Goal: Use online tool/utility: Utilize a website feature to perform a specific function

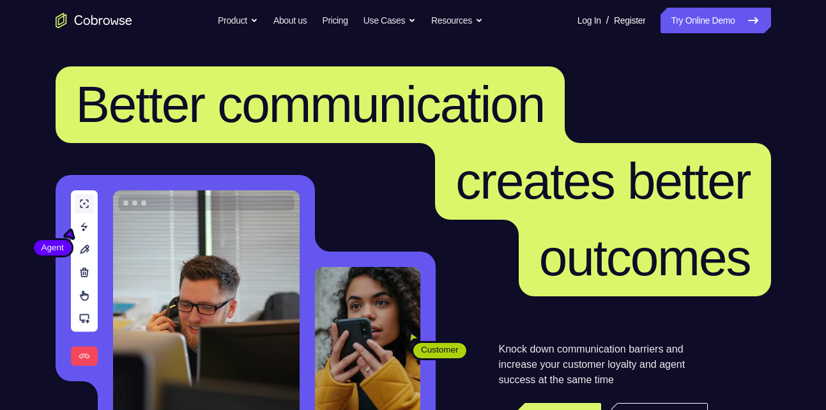
scroll to position [74, 0]
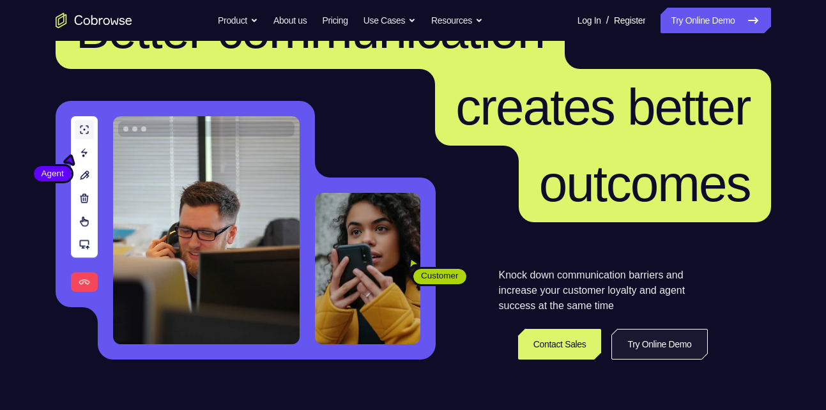
click at [624, 335] on link "Try Online Demo" at bounding box center [659, 344] width 96 height 31
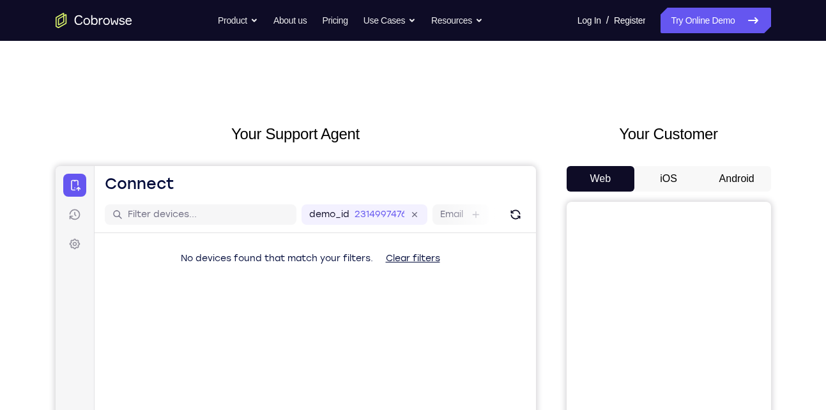
click at [737, 180] on button "Android" at bounding box center [736, 179] width 68 height 26
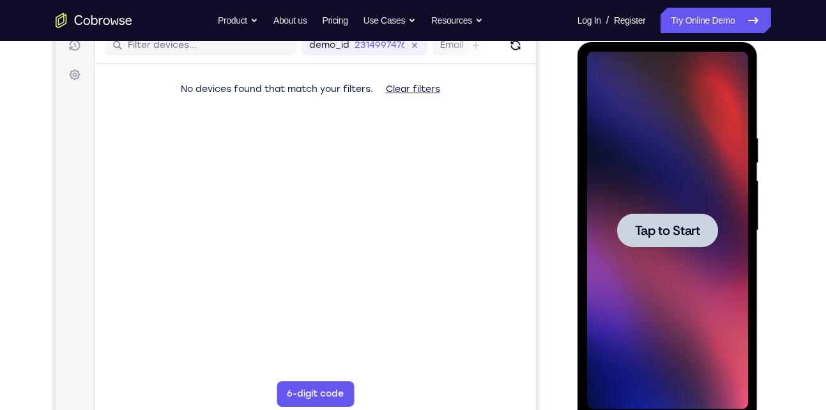
click at [686, 234] on span "Tap to Start" at bounding box center [667, 230] width 65 height 13
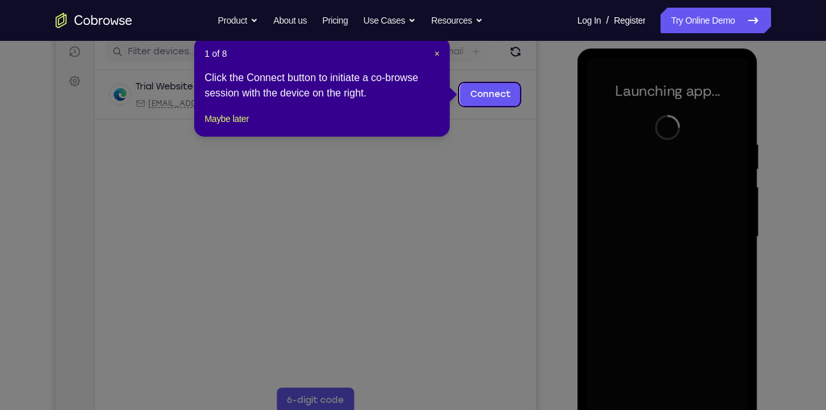
scroll to position [162, 0]
click at [434, 52] on span "×" at bounding box center [436, 54] width 5 height 10
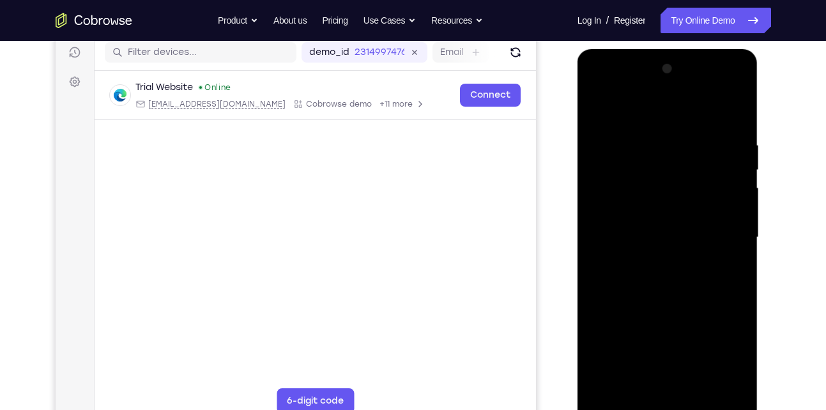
scroll to position [190, 0]
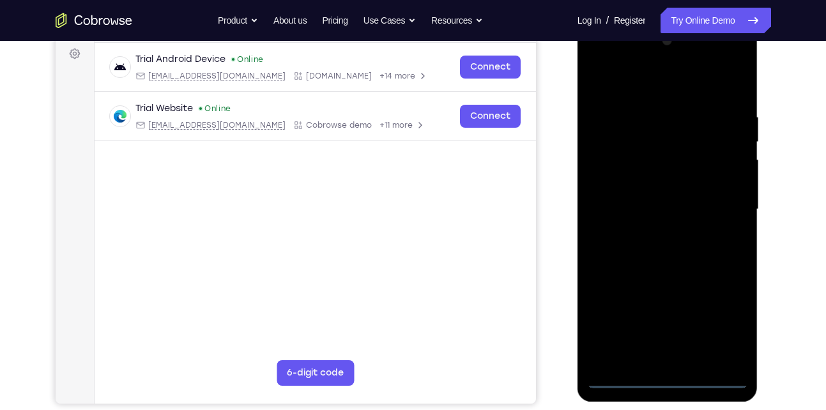
click at [669, 379] on div at bounding box center [667, 210] width 161 height 358
click at [725, 323] on div at bounding box center [667, 210] width 161 height 358
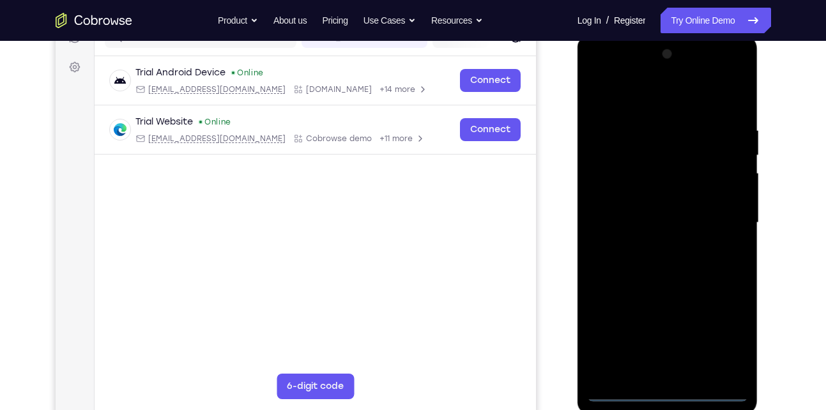
scroll to position [176, 0]
click at [694, 96] on div at bounding box center [667, 224] width 161 height 358
click at [728, 215] on div at bounding box center [667, 224] width 161 height 358
click at [649, 243] on div at bounding box center [667, 224] width 161 height 358
click at [653, 211] on div at bounding box center [667, 224] width 161 height 358
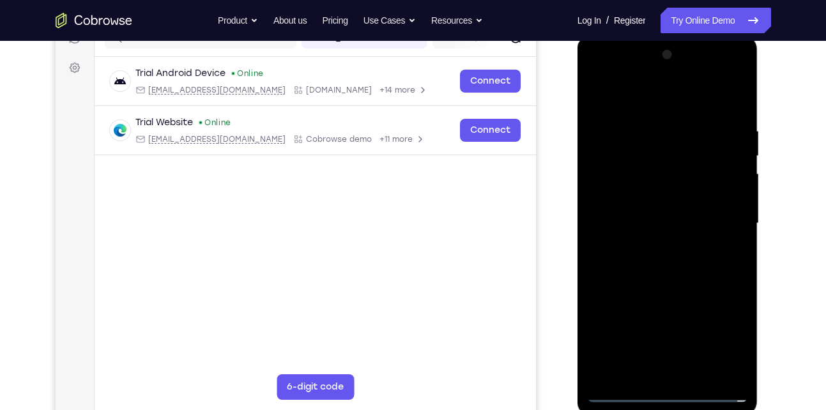
drag, startPoint x: 656, startPoint y: 200, endPoint x: 675, endPoint y: 199, distance: 19.2
click at [675, 199] on div at bounding box center [667, 224] width 161 height 358
click at [670, 226] on div at bounding box center [667, 224] width 161 height 358
click at [696, 281] on div at bounding box center [667, 224] width 161 height 358
click at [700, 374] on div at bounding box center [667, 224] width 161 height 358
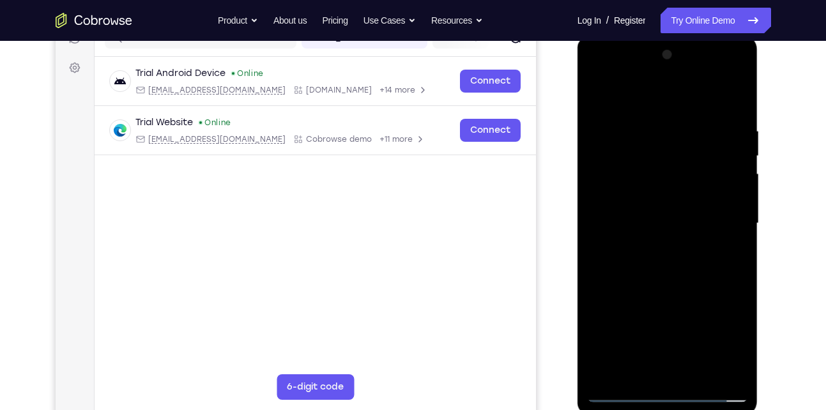
click at [693, 292] on div at bounding box center [667, 224] width 161 height 358
drag, startPoint x: 684, startPoint y: 321, endPoint x: 677, endPoint y: 206, distance: 115.8
click at [677, 206] on div at bounding box center [667, 224] width 161 height 358
drag, startPoint x: 670, startPoint y: 230, endPoint x: 670, endPoint y: 259, distance: 28.7
click at [670, 259] on div at bounding box center [667, 224] width 161 height 358
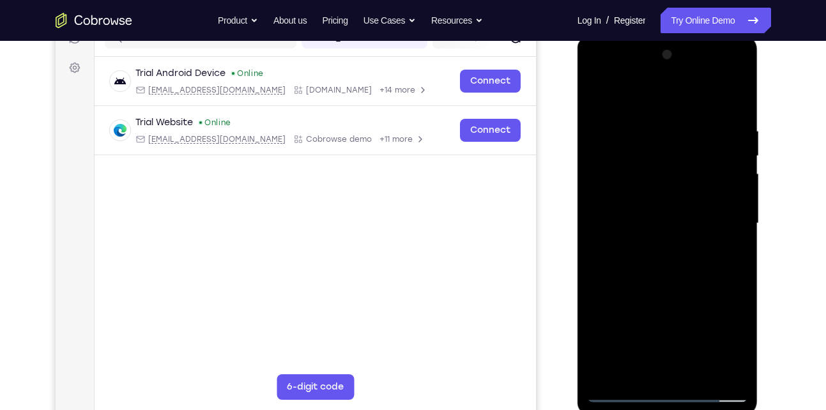
click at [624, 389] on div at bounding box center [667, 224] width 161 height 358
click at [702, 375] on div at bounding box center [667, 224] width 161 height 358
click at [621, 393] on div at bounding box center [667, 224] width 161 height 358
click at [728, 373] on div at bounding box center [667, 224] width 161 height 358
click at [665, 285] on div at bounding box center [667, 224] width 161 height 358
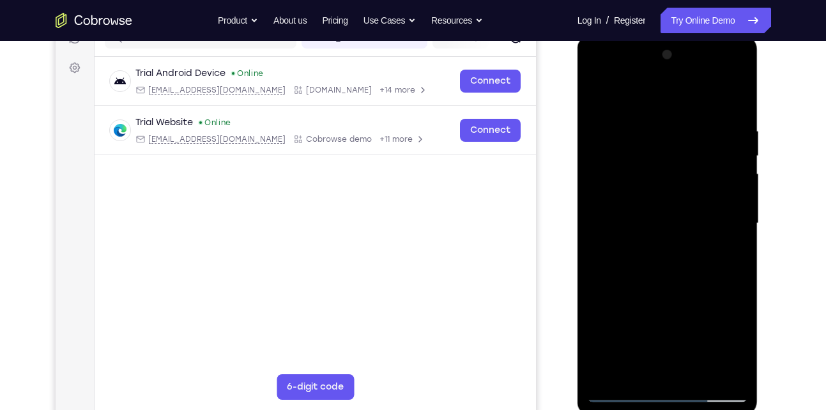
drag, startPoint x: 651, startPoint y: 340, endPoint x: 653, endPoint y: 176, distance: 164.1
click at [653, 176] on div at bounding box center [667, 224] width 161 height 358
click at [621, 304] on div at bounding box center [667, 224] width 161 height 358
drag, startPoint x: 647, startPoint y: 162, endPoint x: 644, endPoint y: 306, distance: 143.7
click at [644, 306] on div at bounding box center [667, 224] width 161 height 358
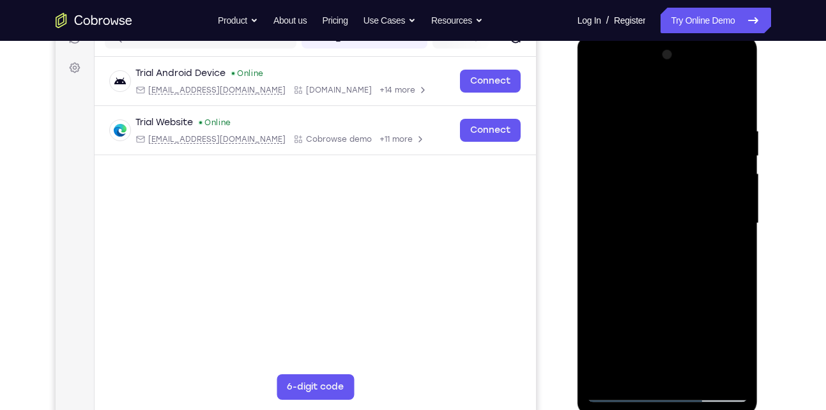
drag, startPoint x: 645, startPoint y: 269, endPoint x: 636, endPoint y: 150, distance: 119.1
click at [636, 150] on div at bounding box center [667, 224] width 161 height 358
drag, startPoint x: 630, startPoint y: 245, endPoint x: 620, endPoint y: 160, distance: 86.1
click at [620, 160] on div at bounding box center [667, 224] width 161 height 358
drag, startPoint x: 627, startPoint y: 238, endPoint x: 630, endPoint y: 162, distance: 76.0
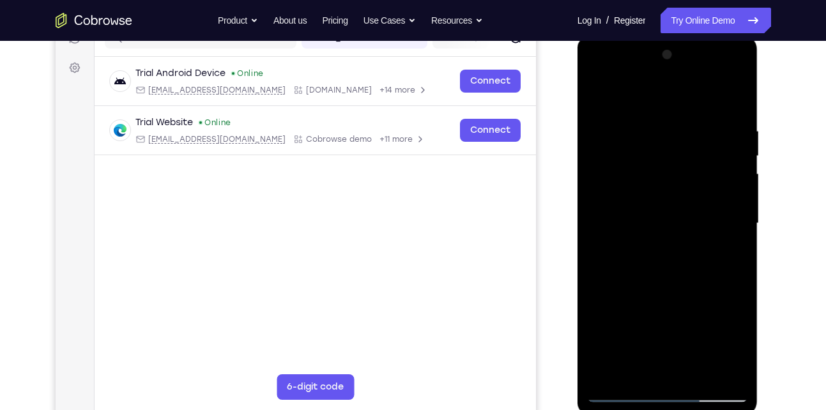
click at [630, 162] on div at bounding box center [667, 224] width 161 height 358
drag, startPoint x: 619, startPoint y: 259, endPoint x: 625, endPoint y: 185, distance: 73.7
click at [625, 185] on div at bounding box center [667, 224] width 161 height 358
drag, startPoint x: 616, startPoint y: 292, endPoint x: 617, endPoint y: 206, distance: 86.2
click at [617, 206] on div at bounding box center [667, 224] width 161 height 358
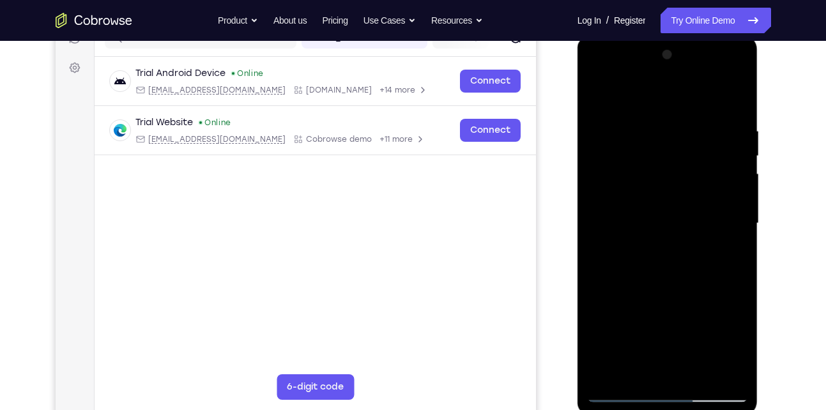
click at [738, 301] on div at bounding box center [667, 224] width 161 height 358
click at [639, 308] on div at bounding box center [667, 224] width 161 height 358
click at [635, 368] on div at bounding box center [667, 224] width 161 height 358
click at [698, 318] on div at bounding box center [667, 224] width 161 height 358
drag, startPoint x: 672, startPoint y: 339, endPoint x: 672, endPoint y: 400, distance: 61.3
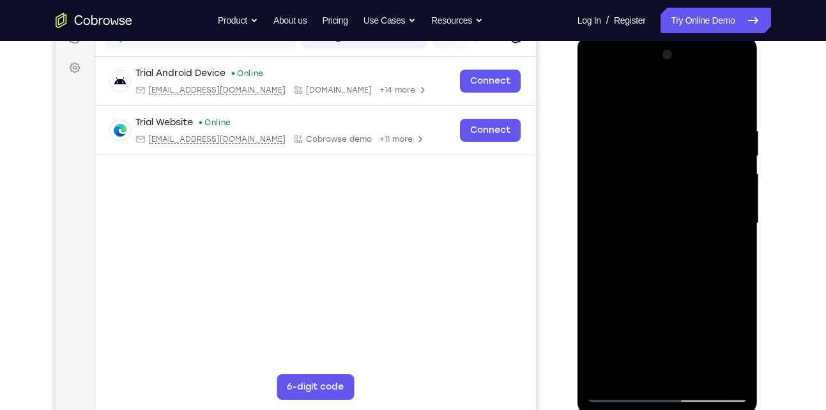
click at [672, 400] on div at bounding box center [667, 224] width 161 height 358
click at [667, 344] on div at bounding box center [667, 224] width 161 height 358
click at [725, 215] on div at bounding box center [667, 224] width 161 height 358
click at [732, 214] on div at bounding box center [667, 224] width 161 height 358
drag, startPoint x: 663, startPoint y: 167, endPoint x: 653, endPoint y: 79, distance: 88.7
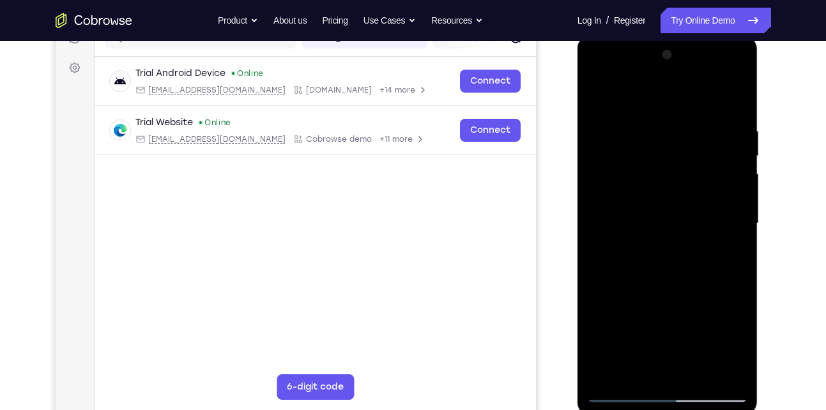
click at [653, 79] on div at bounding box center [667, 224] width 161 height 358
drag, startPoint x: 647, startPoint y: 175, endPoint x: 640, endPoint y: 86, distance: 89.7
click at [640, 86] on div at bounding box center [667, 224] width 161 height 358
click at [628, 391] on div at bounding box center [667, 224] width 161 height 358
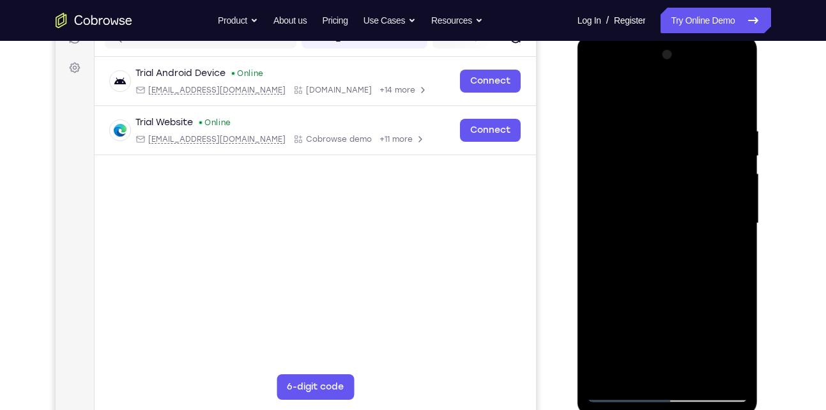
click at [626, 391] on div at bounding box center [667, 224] width 161 height 358
click at [621, 394] on div at bounding box center [667, 224] width 161 height 358
click at [621, 392] on div at bounding box center [667, 224] width 161 height 358
drag, startPoint x: 638, startPoint y: 220, endPoint x: 640, endPoint y: 344, distance: 123.9
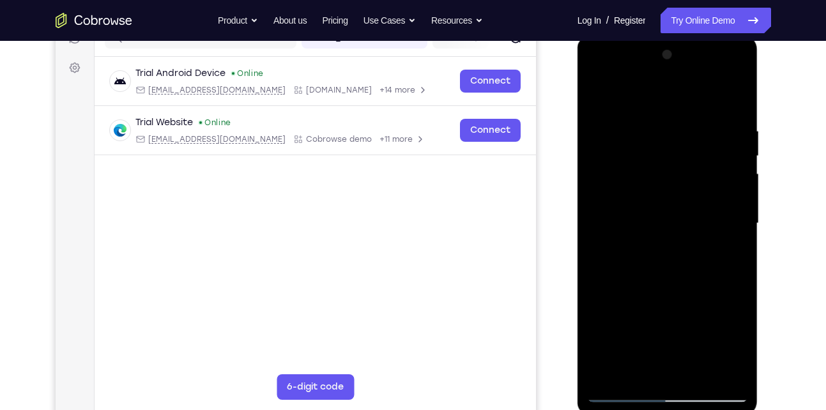
click at [640, 344] on div at bounding box center [667, 224] width 161 height 358
click at [696, 372] on div at bounding box center [667, 224] width 161 height 358
click at [625, 389] on div at bounding box center [667, 224] width 161 height 358
